Goal: Task Accomplishment & Management: Manage account settings

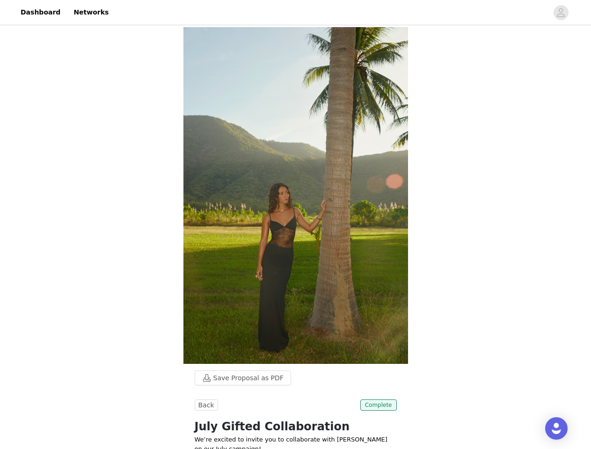
click at [295, 13] on div at bounding box center [331, 12] width 434 height 21
click at [561, 13] on icon "avatar" at bounding box center [560, 12] width 9 height 15
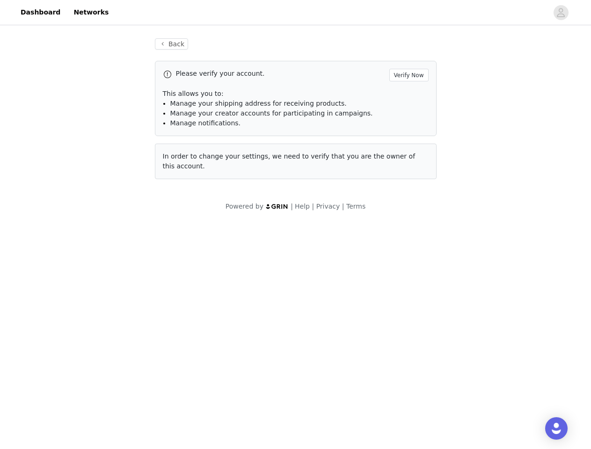
click at [238, 51] on div "Back Please verify your account. Verify Now This allows you to: Manage your shi…" at bounding box center [296, 108] width 304 height 163
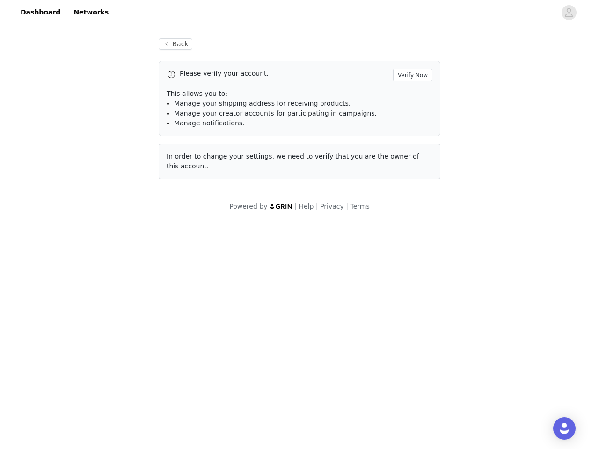
click at [205, 79] on div "Please verify your account. Verify Now" at bounding box center [300, 75] width 266 height 13
click at [379, 79] on div "Please verify your account. Verify Now" at bounding box center [300, 75] width 266 height 13
